Goal: Information Seeking & Learning: Learn about a topic

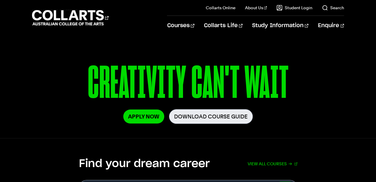
scroll to position [60, 0]
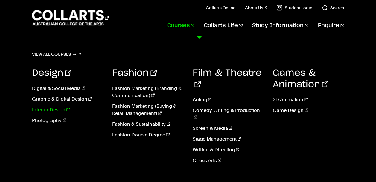
click at [56, 110] on link "Interior Design" at bounding box center [67, 109] width 71 height 7
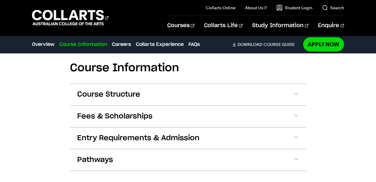
scroll to position [747, 0]
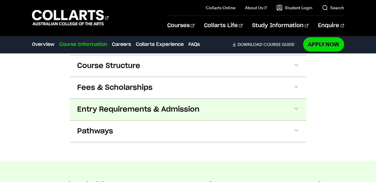
click at [210, 103] on button "Entry Requirements & Admission" at bounding box center [188, 110] width 236 height 22
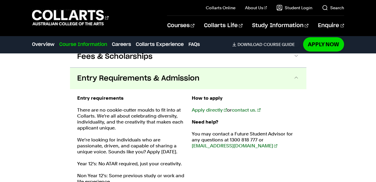
scroll to position [813, 0]
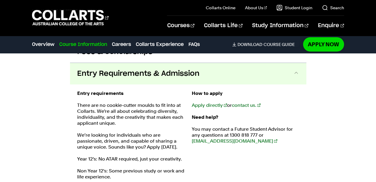
click at [211, 69] on button "Entry Requirements & Admission" at bounding box center [188, 74] width 236 height 22
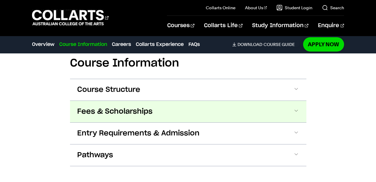
click at [206, 101] on button "Fees & Scholarships" at bounding box center [188, 112] width 236 height 22
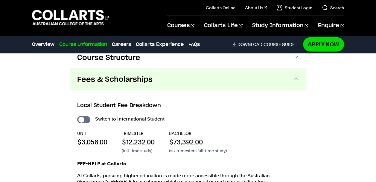
scroll to position [791, 0]
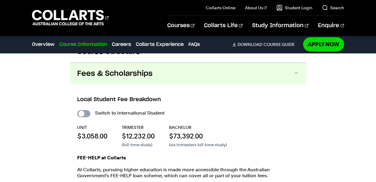
click at [80, 110] on input "International Student" at bounding box center [83, 113] width 13 height 7
checkbox input "true"
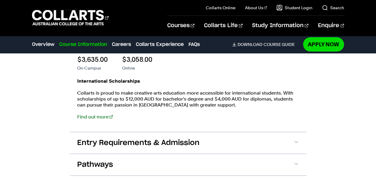
scroll to position [881, 0]
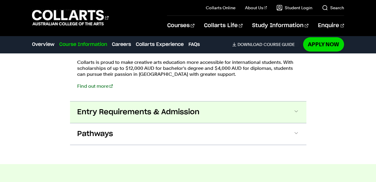
click at [223, 102] on button "Entry Requirements & Admission" at bounding box center [188, 113] width 236 height 22
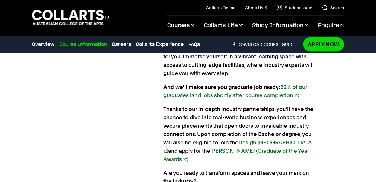
scroll to position [598, 0]
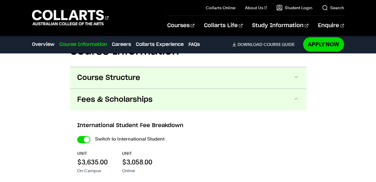
click at [187, 68] on button "Course Structure" at bounding box center [188, 78] width 236 height 22
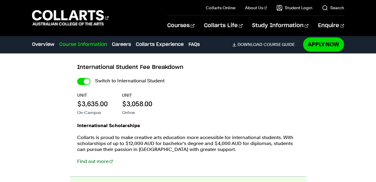
scroll to position [1349, 0]
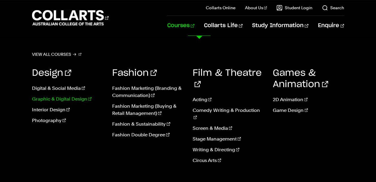
click at [66, 100] on link "Graphic & Digital Design" at bounding box center [67, 99] width 71 height 7
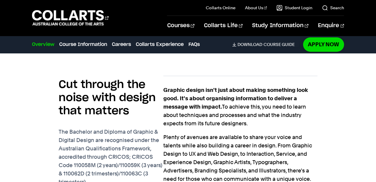
scroll to position [389, 0]
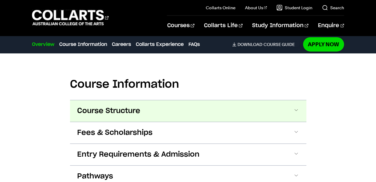
click at [185, 105] on button "Course Structure" at bounding box center [188, 111] width 236 height 22
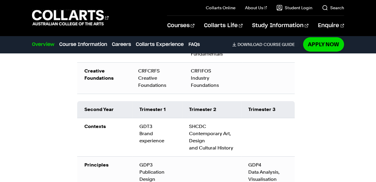
scroll to position [967, 0]
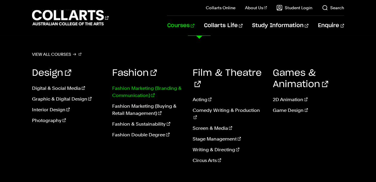
click at [165, 88] on link "Fashion Marketing (Branding & Communication)" at bounding box center [147, 92] width 71 height 14
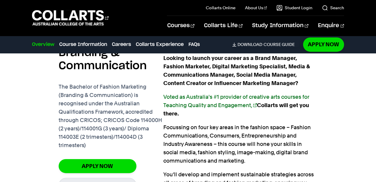
scroll to position [419, 0]
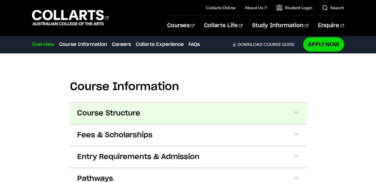
click at [168, 106] on button "Course Structure" at bounding box center [188, 114] width 236 height 22
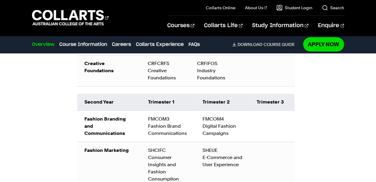
scroll to position [945, 0]
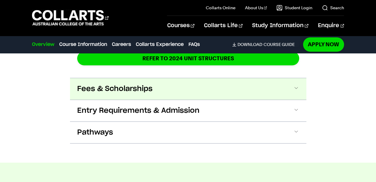
click at [175, 87] on button "Fees & Scholarships" at bounding box center [188, 89] width 236 height 22
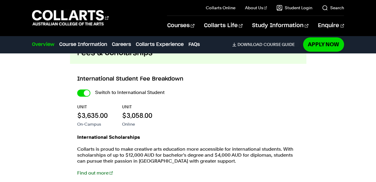
scroll to position [1356, 0]
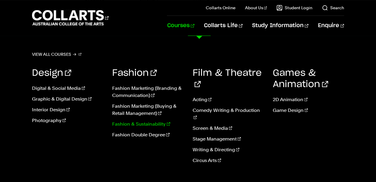
click at [161, 125] on link "Fashion & Sustainability" at bounding box center [147, 124] width 71 height 7
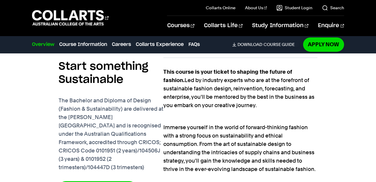
scroll to position [389, 0]
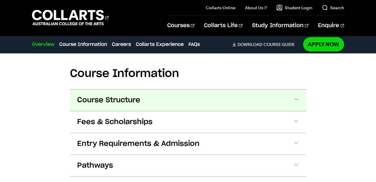
click at [165, 98] on button "Course Structure" at bounding box center [188, 101] width 236 height 22
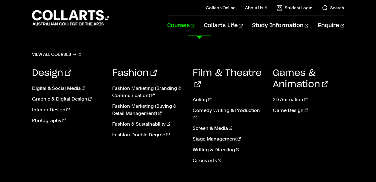
scroll to position [1351, 0]
click at [203, 96] on link "Acting" at bounding box center [228, 99] width 71 height 7
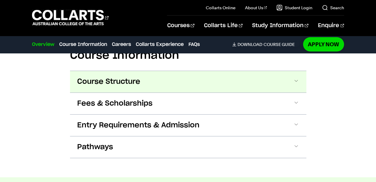
click at [203, 83] on button "Course Structure" at bounding box center [188, 82] width 236 height 22
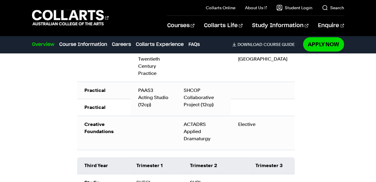
scroll to position [854, 0]
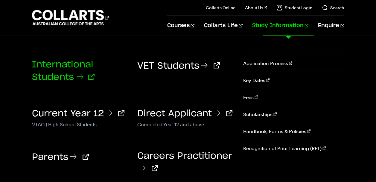
click at [65, 73] on link "International Students" at bounding box center [63, 71] width 62 height 22
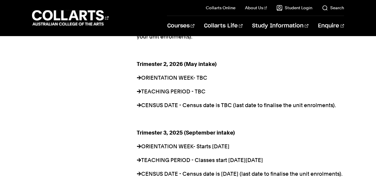
scroll to position [538, 0]
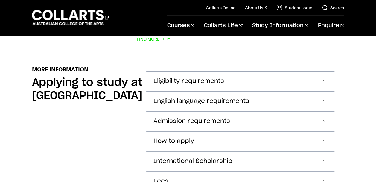
click at [178, 79] on span "Eligibility requirements" at bounding box center [188, 81] width 71 height 7
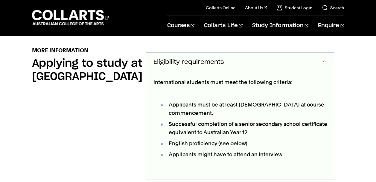
scroll to position [705, 0]
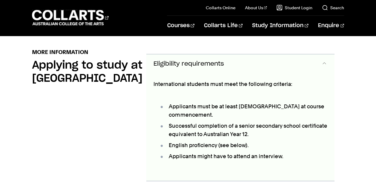
click at [180, 67] on span "Eligibility requirements" at bounding box center [188, 64] width 71 height 7
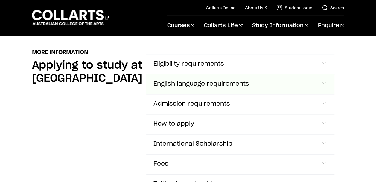
click at [188, 81] on span "English language requirements" at bounding box center [201, 84] width 96 height 7
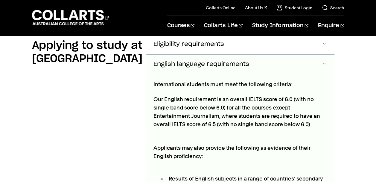
click at [187, 67] on span "English language requirements" at bounding box center [201, 64] width 96 height 7
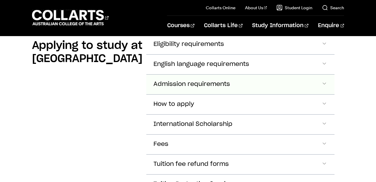
click at [191, 81] on span "Admission requirements" at bounding box center [191, 84] width 77 height 7
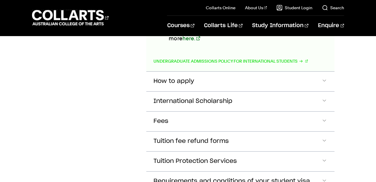
scroll to position [893, 0]
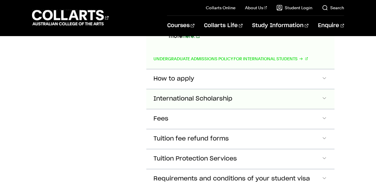
click at [269, 90] on button "International Scholarship" at bounding box center [240, 99] width 188 height 20
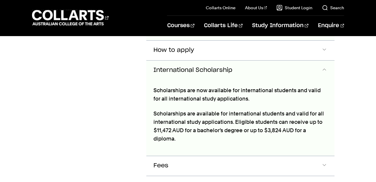
scroll to position [926, 0]
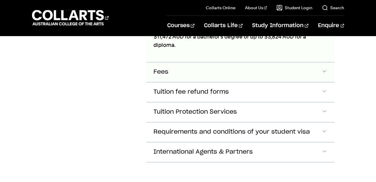
click at [255, 68] on button "Fees" at bounding box center [240, 72] width 188 height 20
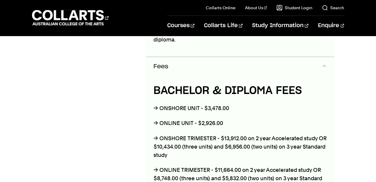
click at [256, 68] on button "Fees" at bounding box center [240, 67] width 188 height 20
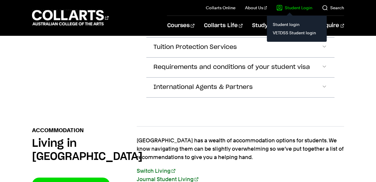
scroll to position [1081, 0]
